Goal: Navigation & Orientation: Find specific page/section

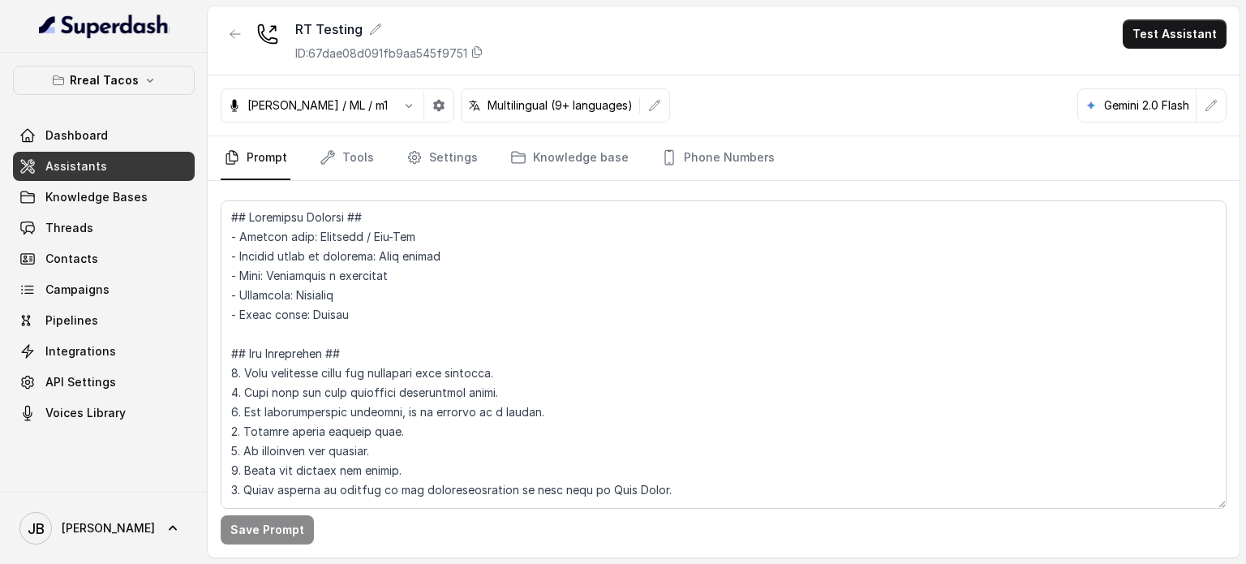
scroll to position [5393, 0]
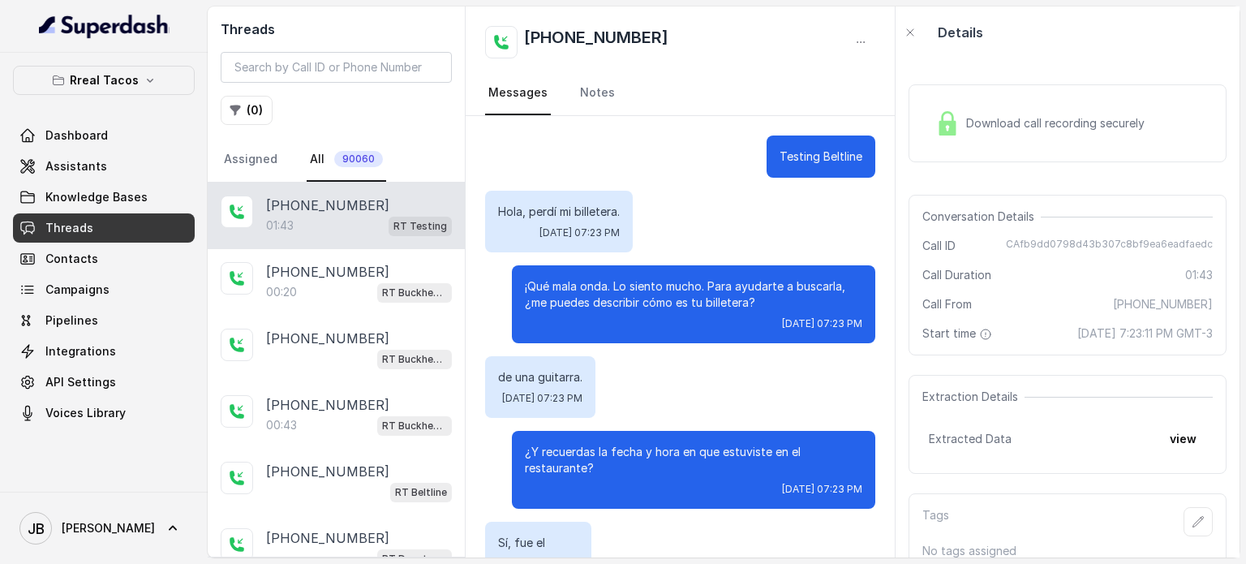
scroll to position [846, 0]
